Goal: Task Accomplishment & Management: Complete application form

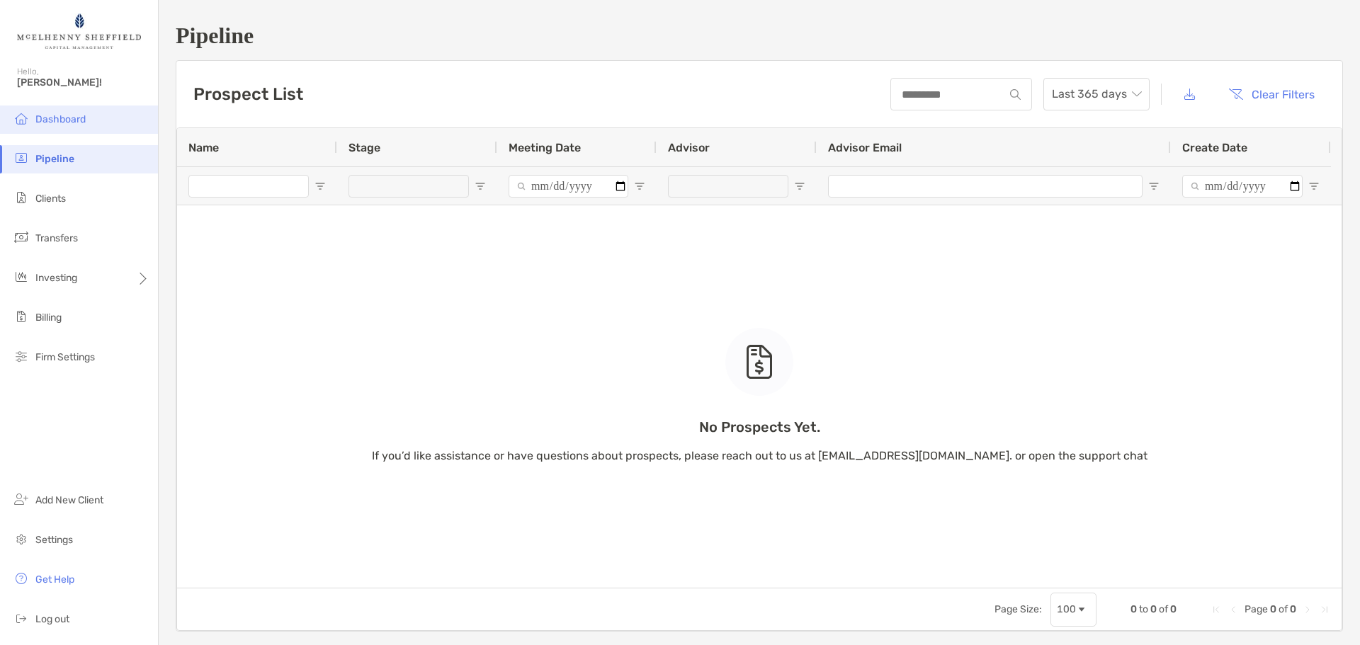
click at [72, 120] on span "Dashboard" at bounding box center [60, 119] width 50 height 12
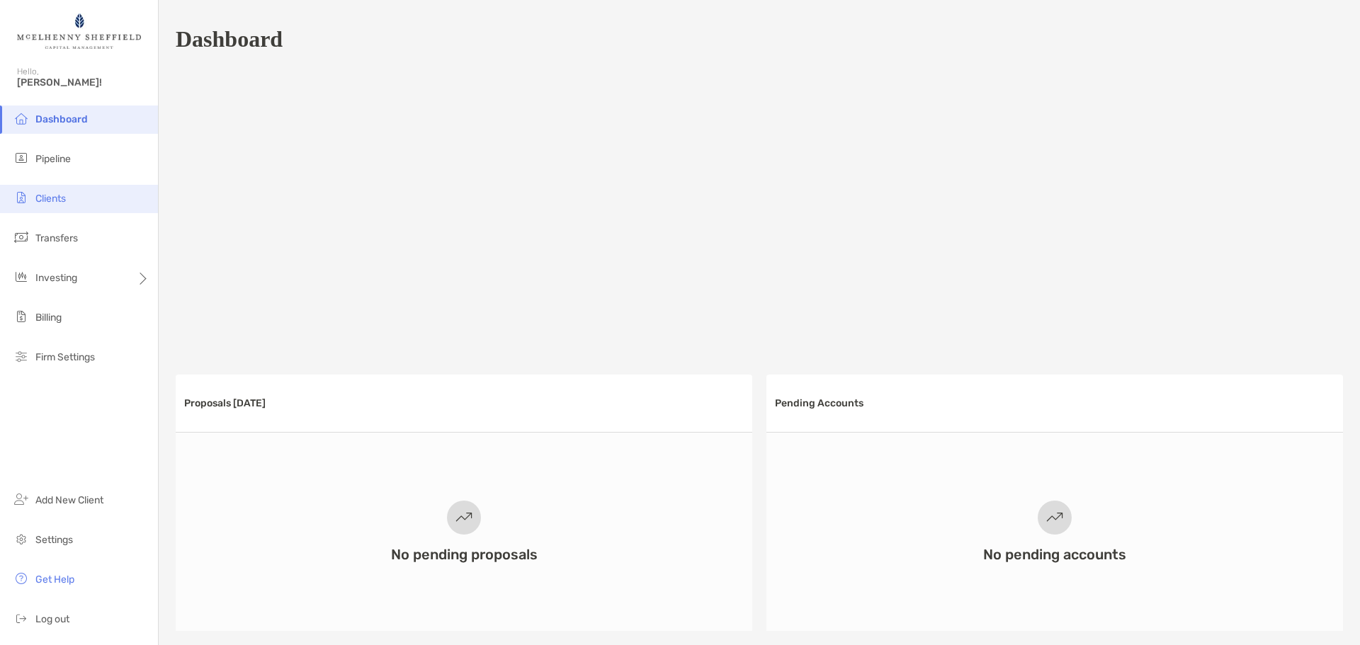
click at [47, 198] on span "Clients" at bounding box center [50, 199] width 30 height 12
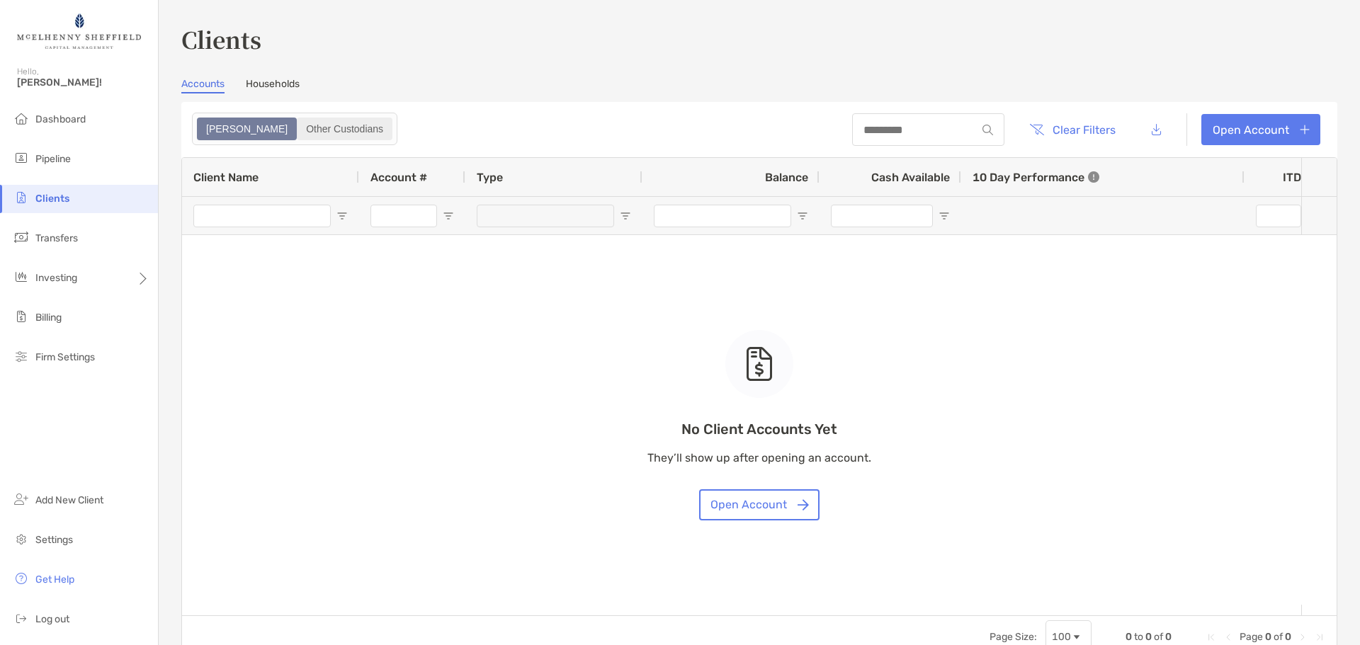
click at [298, 128] on div "Other Custodians" at bounding box center [344, 129] width 93 height 20
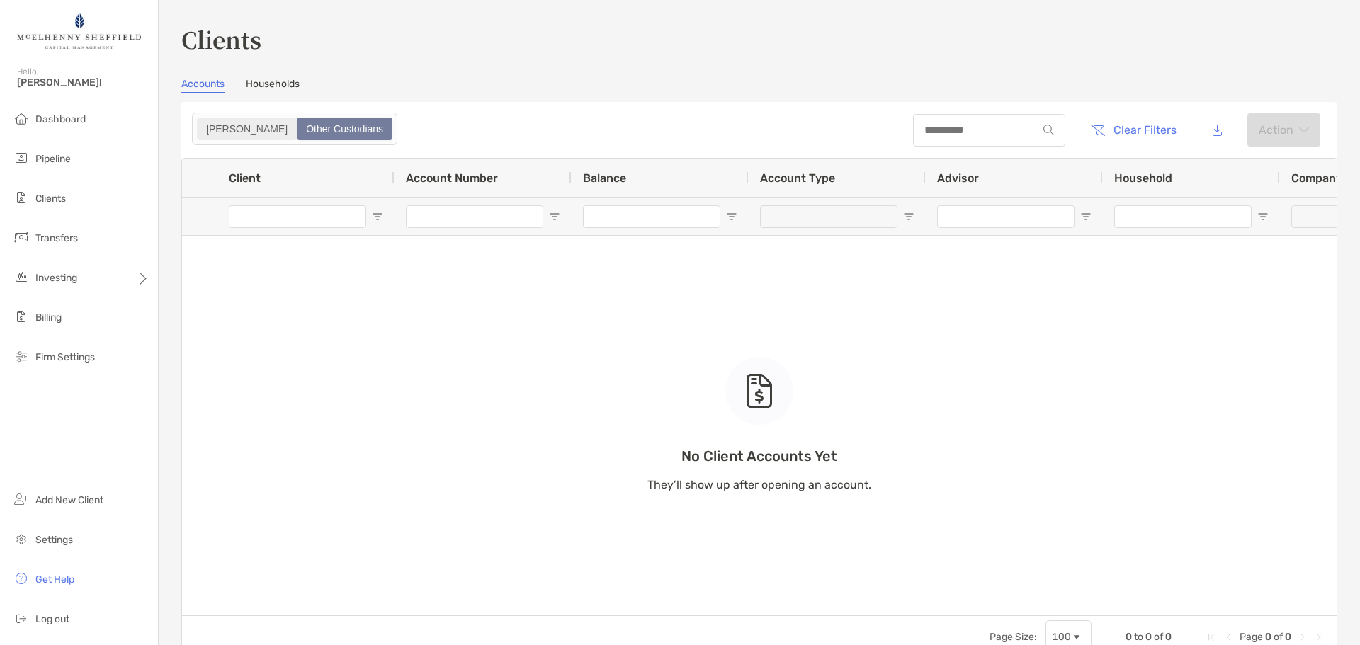
click at [210, 125] on div "[PERSON_NAME]" at bounding box center [246, 129] width 97 height 20
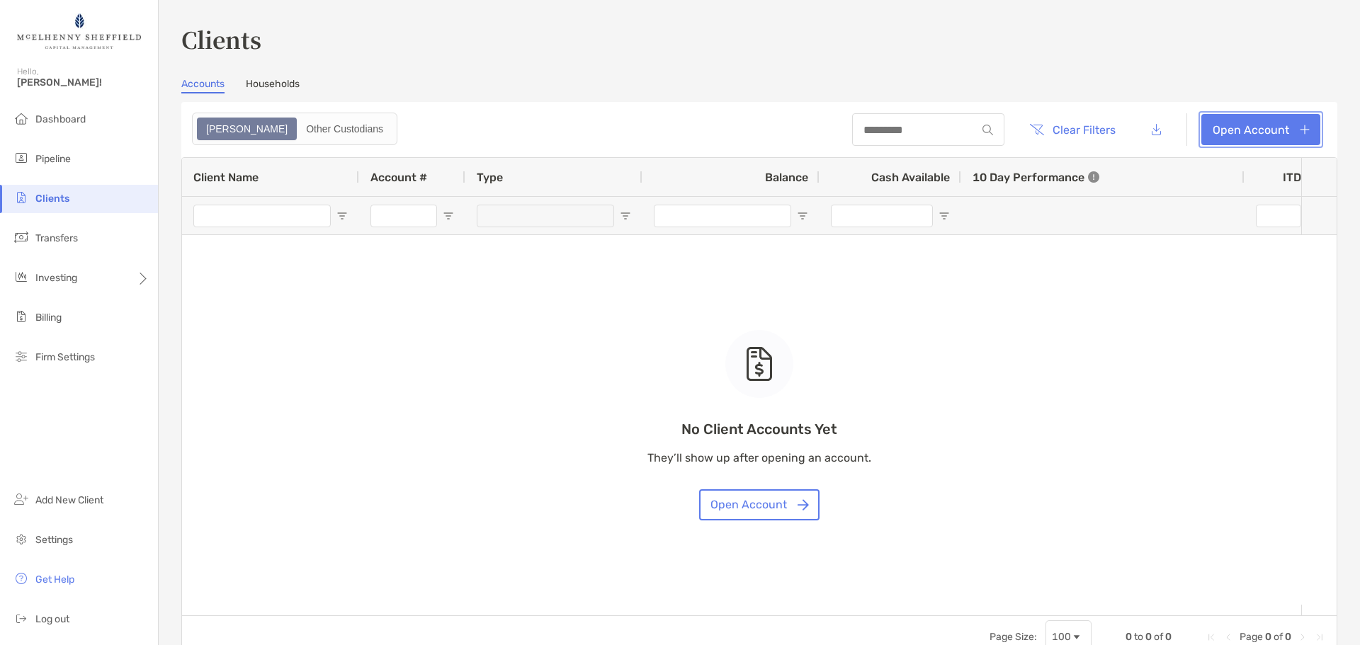
click at [1249, 128] on link "Open Account" at bounding box center [1261, 129] width 119 height 31
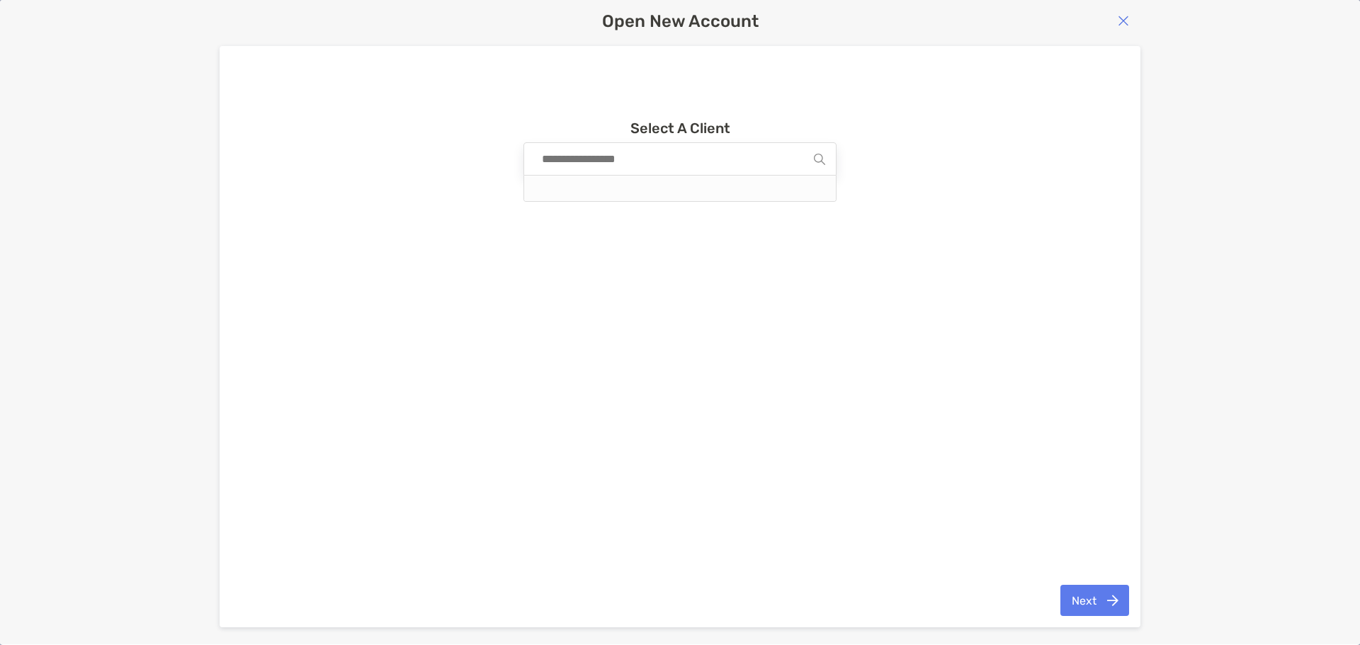
click at [657, 162] on input at bounding box center [674, 159] width 279 height 32
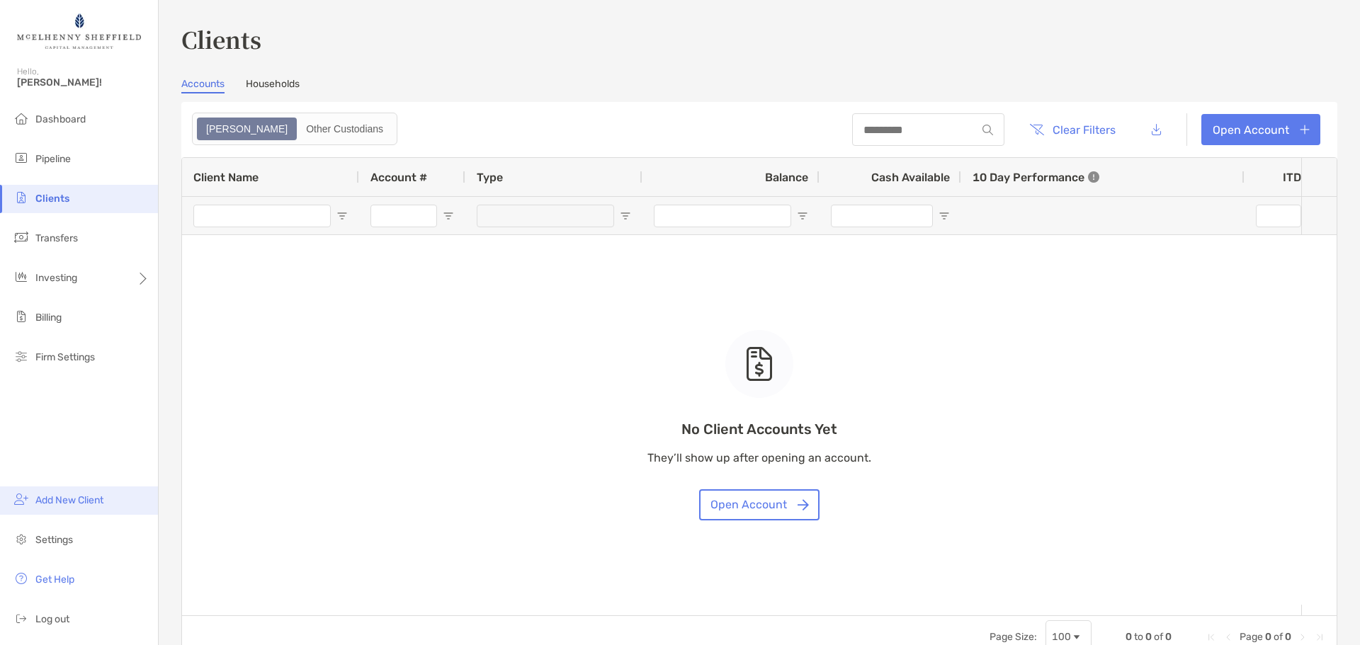
click at [47, 497] on span "Add New Client" at bounding box center [69, 500] width 68 height 12
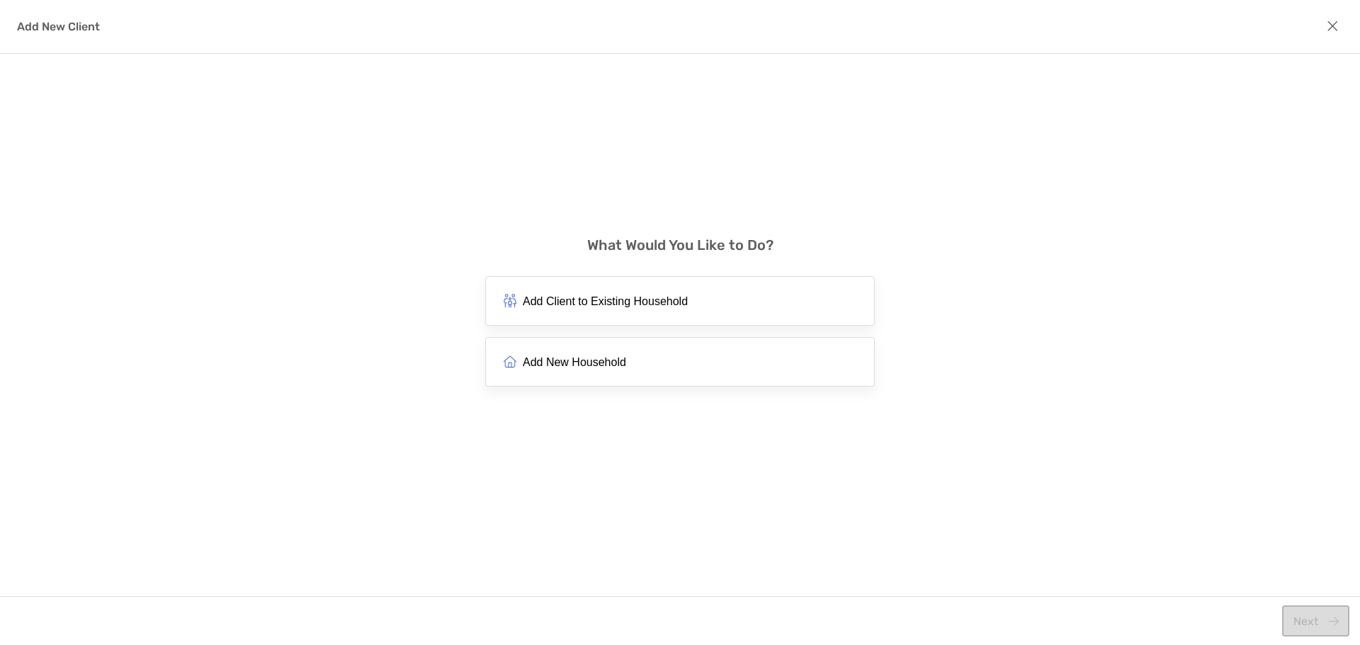
click at [608, 356] on span "Add New Household" at bounding box center [574, 362] width 103 height 13
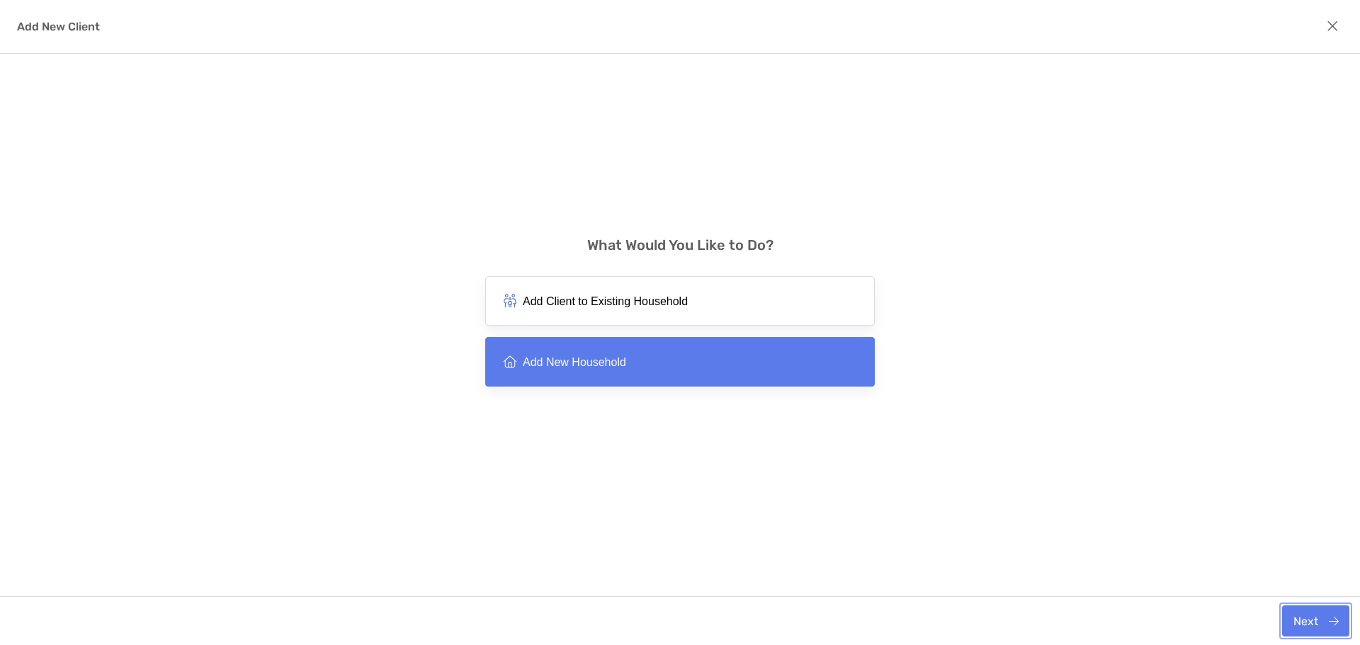
click at [1311, 622] on button "Next" at bounding box center [1315, 621] width 67 height 31
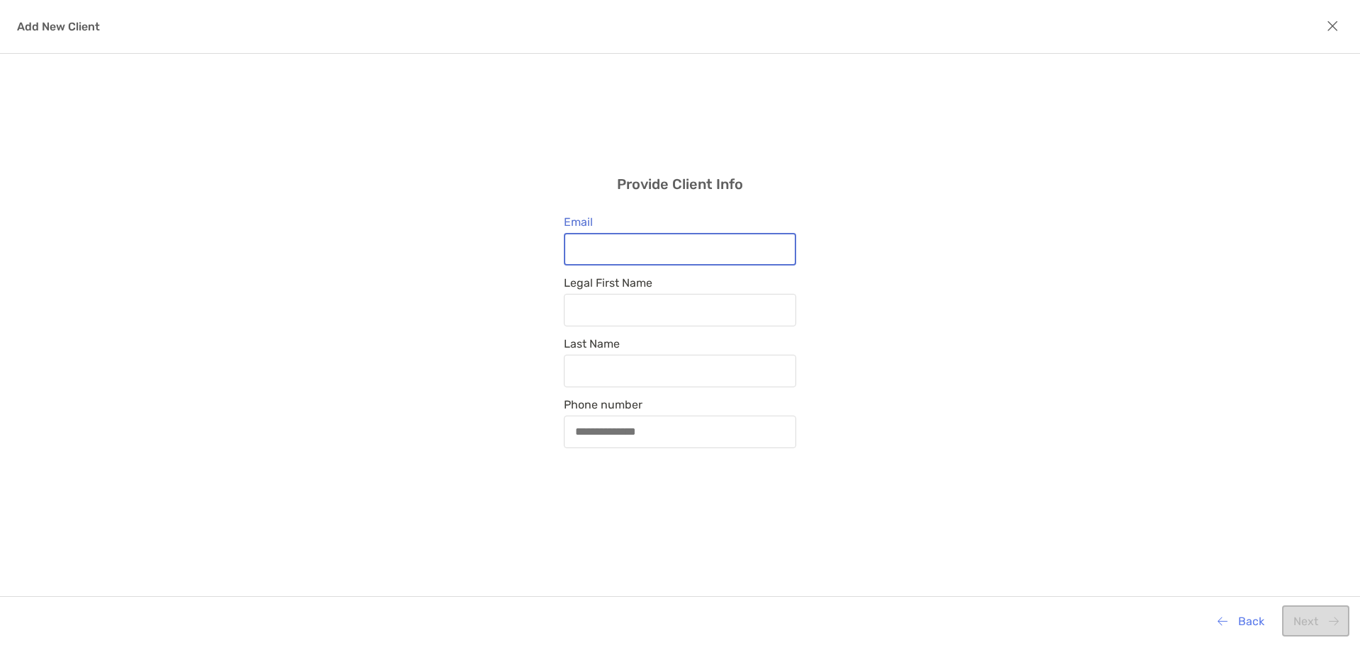
click at [700, 245] on input "Email" at bounding box center [680, 249] width 230 height 12
type input "**********"
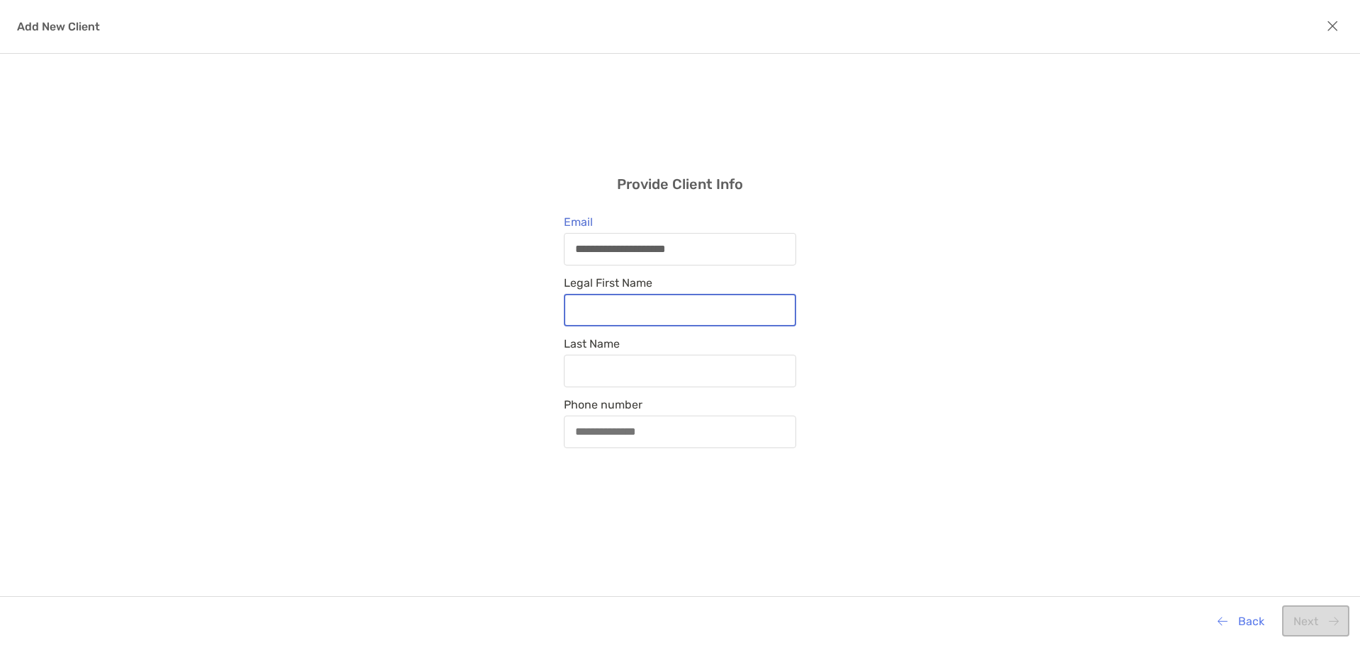
click at [701, 304] on input "Legal First Name" at bounding box center [680, 310] width 230 height 12
type input "******"
click at [1330, 28] on icon "modal" at bounding box center [1333, 26] width 12 height 16
